Goal: Transaction & Acquisition: Purchase product/service

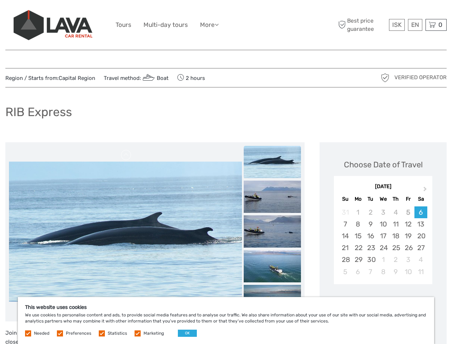
click at [226, 25] on ul "Tours Multi-day tours More Food & drink Travel Articles Back to [GEOGRAPHIC_DAT…" at bounding box center [173, 25] width 114 height 10
click at [210, 25] on link "More" at bounding box center [209, 25] width 19 height 10
click at [219, 24] on icon at bounding box center [217, 24] width 4 height 6
click at [397, 25] on span "ISK" at bounding box center [396, 24] width 9 height 7
click at [415, 25] on div "EN English Español Deutsch" at bounding box center [415, 25] width 14 height 12
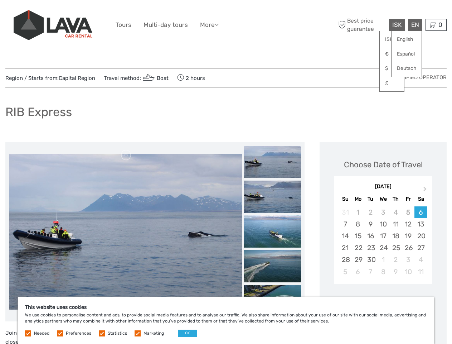
click at [436, 25] on div "0 Items Total 0 ISK Checkout The shopping cart is empty." at bounding box center [435, 25] width 21 height 12
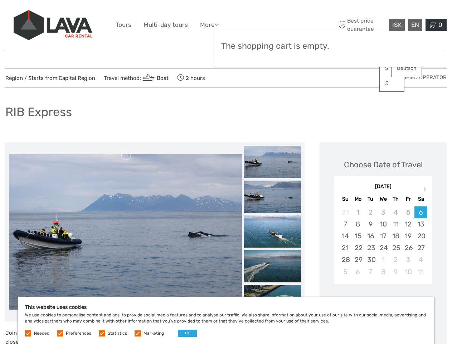
click at [125, 130] on img at bounding box center [125, 60] width 233 height 140
click at [126, 155] on link at bounding box center [126, 154] width 11 height 11
click at [272, 58] on div "Items Total 0 ISK Checkout The shopping cart is empty." at bounding box center [330, 49] width 233 height 37
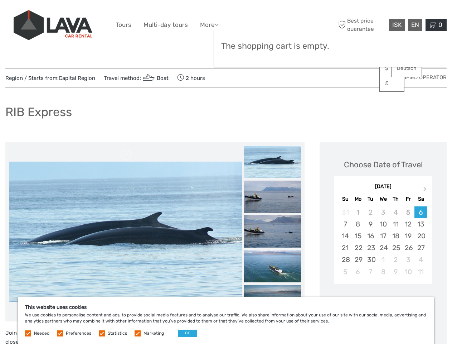
click at [272, 58] on div "Items Total 0 ISK Checkout The shopping cart is empty." at bounding box center [330, 49] width 233 height 37
